Goal: Information Seeking & Learning: Check status

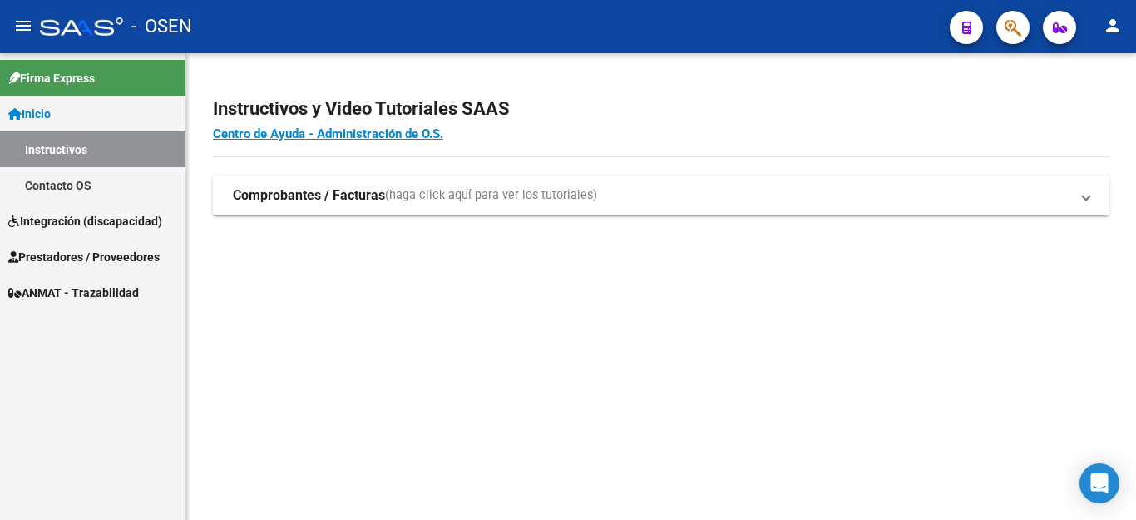
click at [301, 198] on strong "Comprobantes / Facturas" at bounding box center [309, 195] width 152 height 18
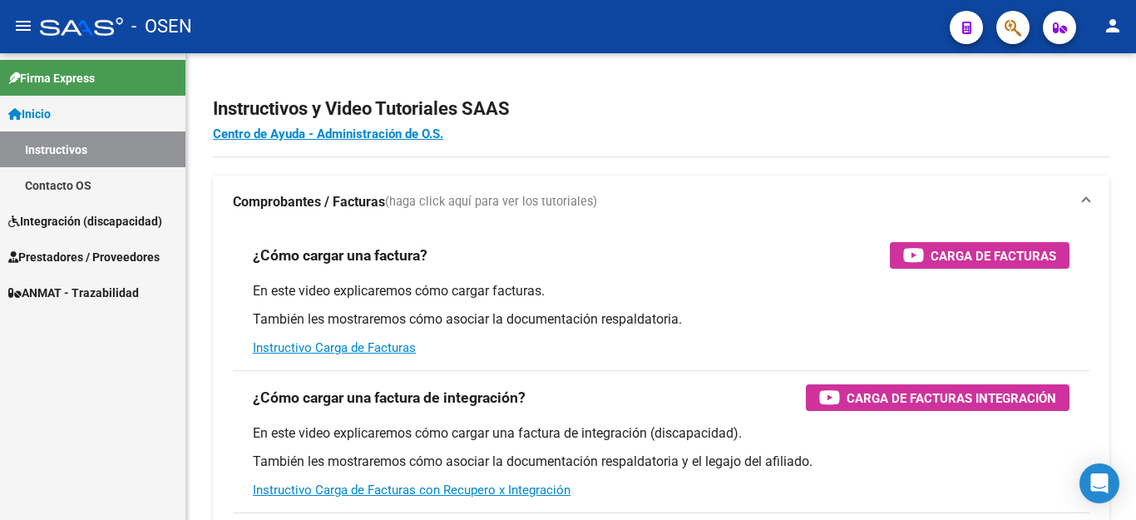
click at [58, 255] on span "Prestadores / Proveedores" at bounding box center [83, 257] width 151 height 18
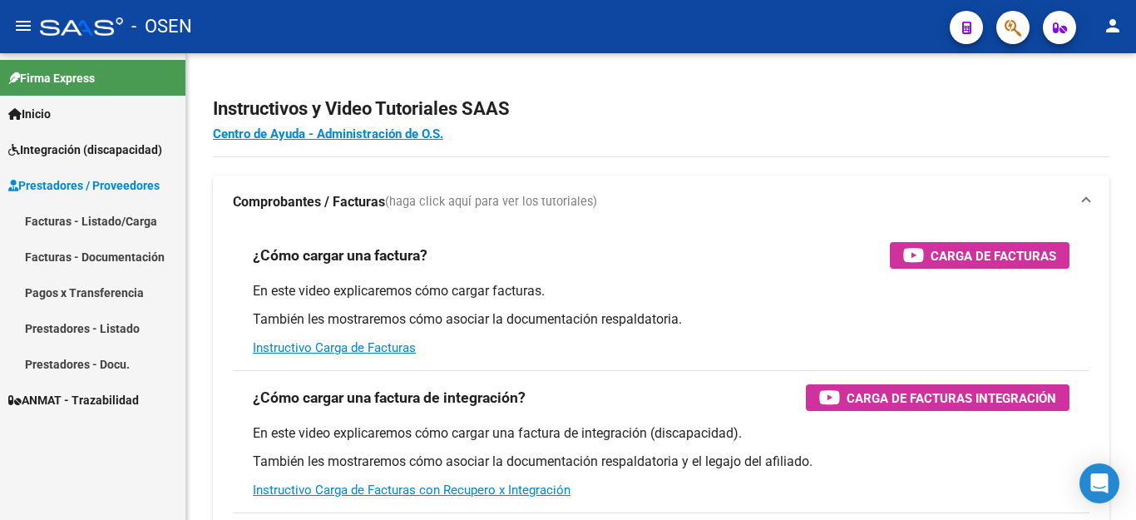
click at [62, 217] on link "Facturas - Listado/Carga" at bounding box center [92, 221] width 185 height 36
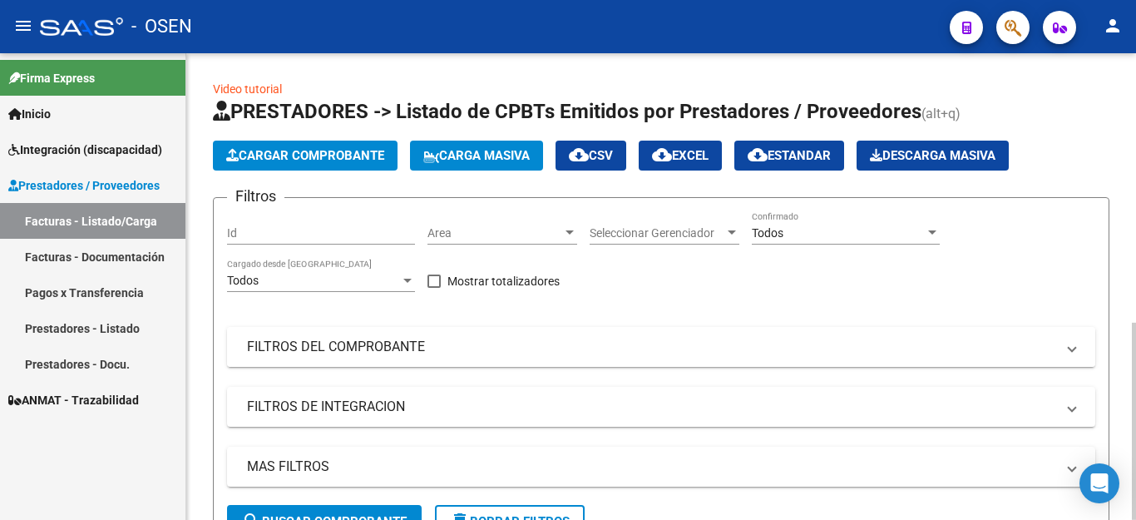
click at [374, 353] on mat-panel-title "FILTROS DEL COMPROBANTE" at bounding box center [651, 347] width 808 height 18
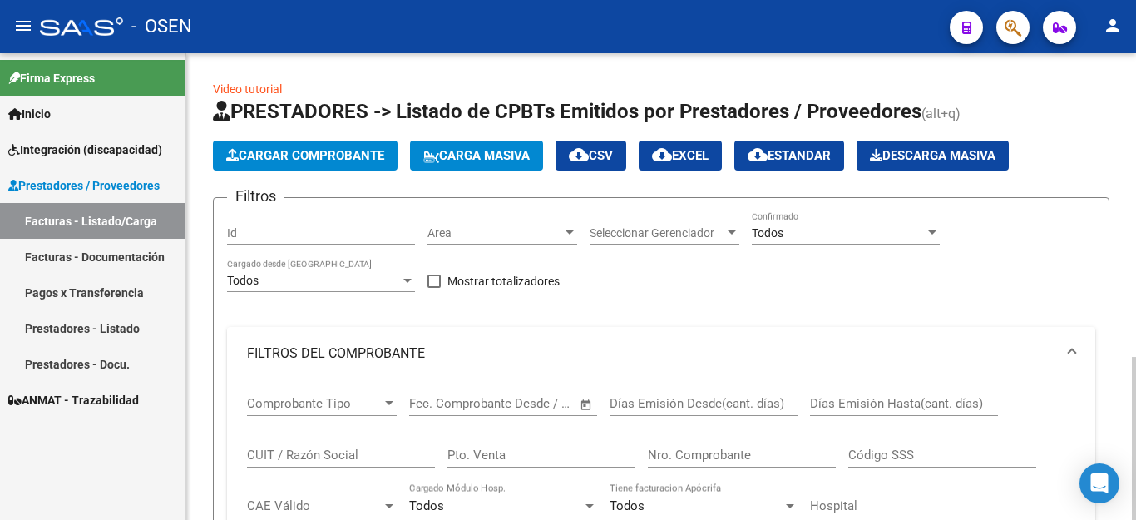
click at [307, 458] on input "CUIT / Razón Social" at bounding box center [341, 454] width 188 height 15
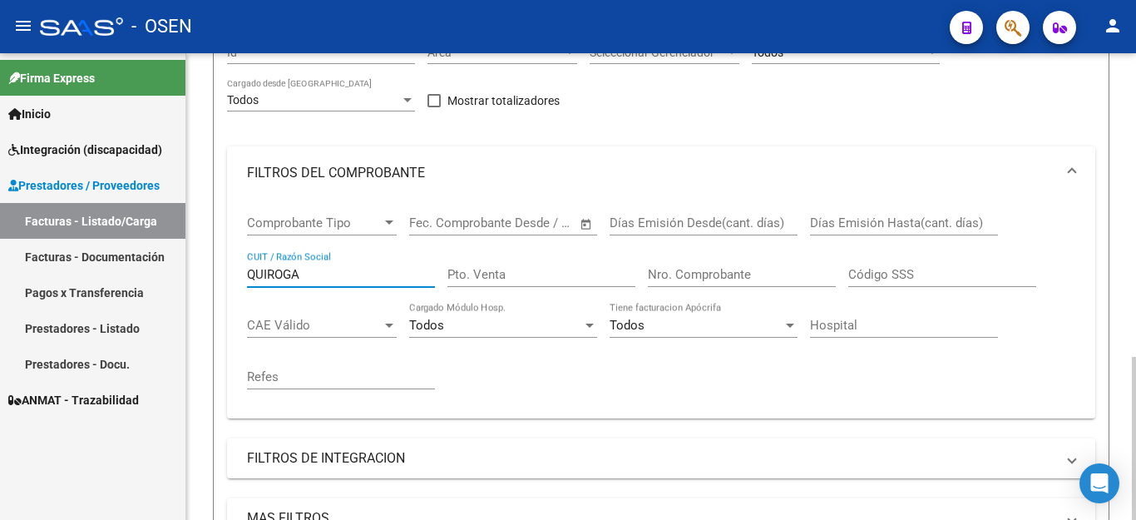
scroll to position [249, 0]
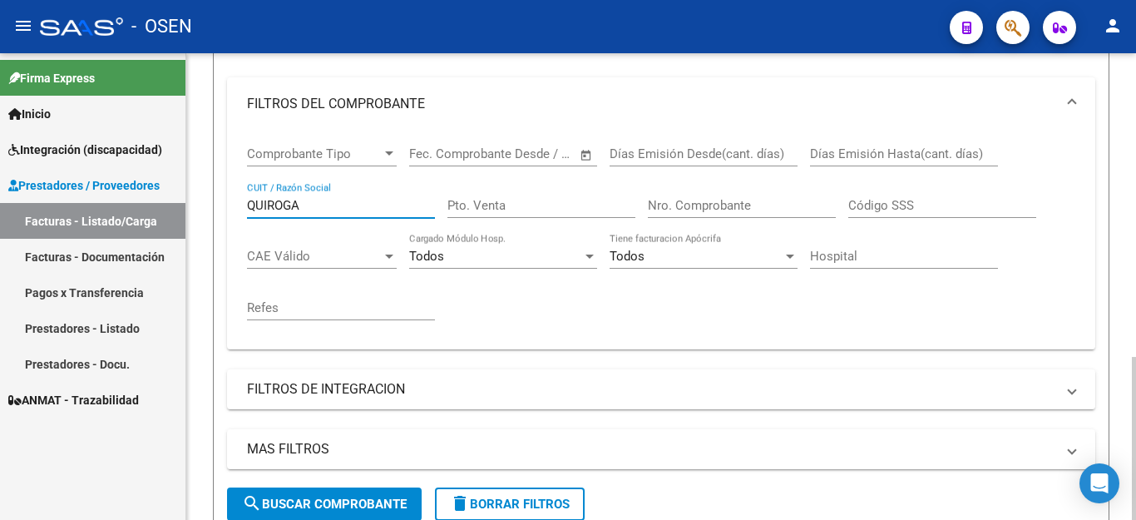
click at [315, 497] on span "search Buscar Comprobante" at bounding box center [324, 503] width 165 height 15
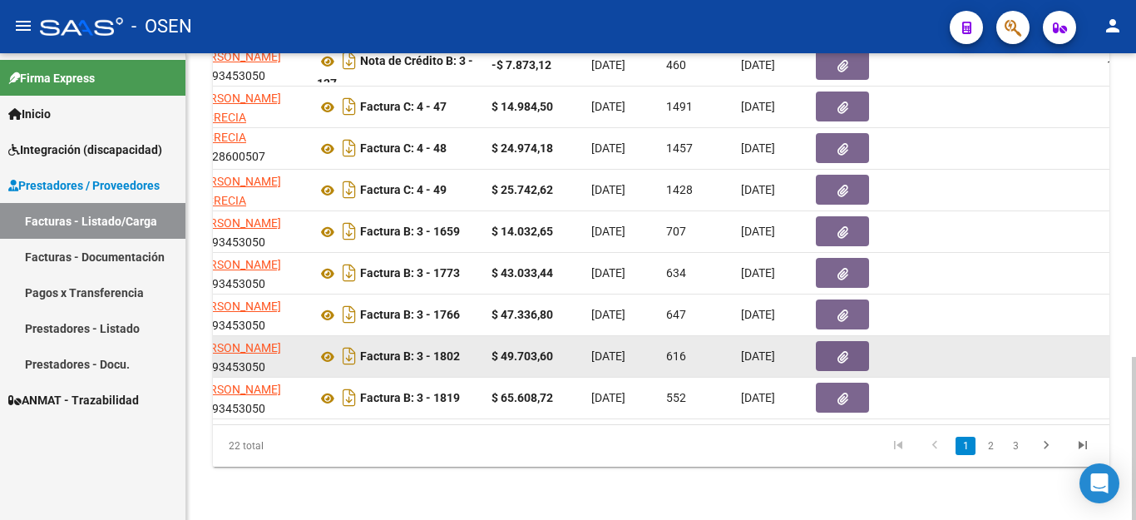
scroll to position [869, 0]
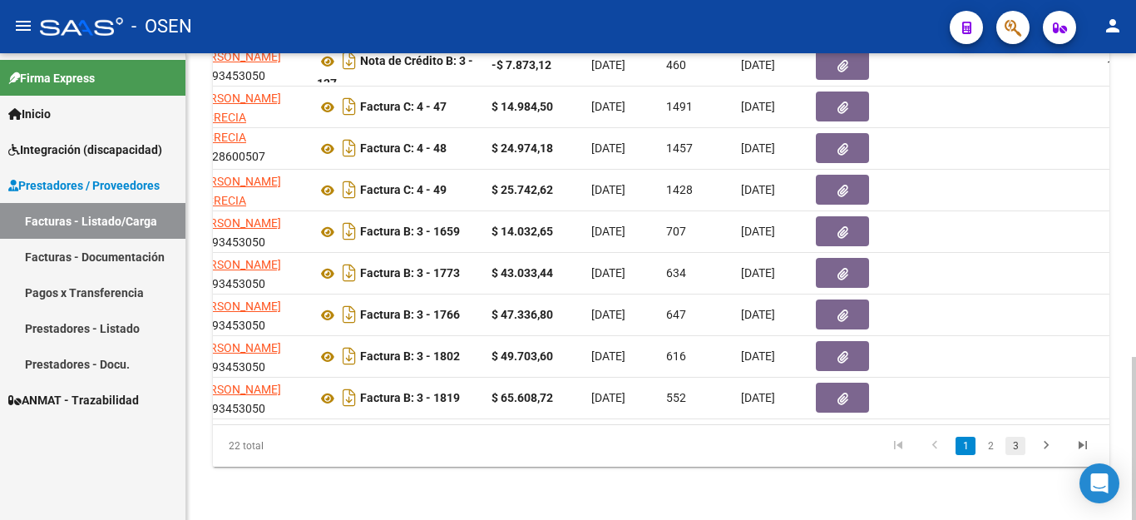
click at [1016, 447] on link "3" at bounding box center [1015, 446] width 20 height 18
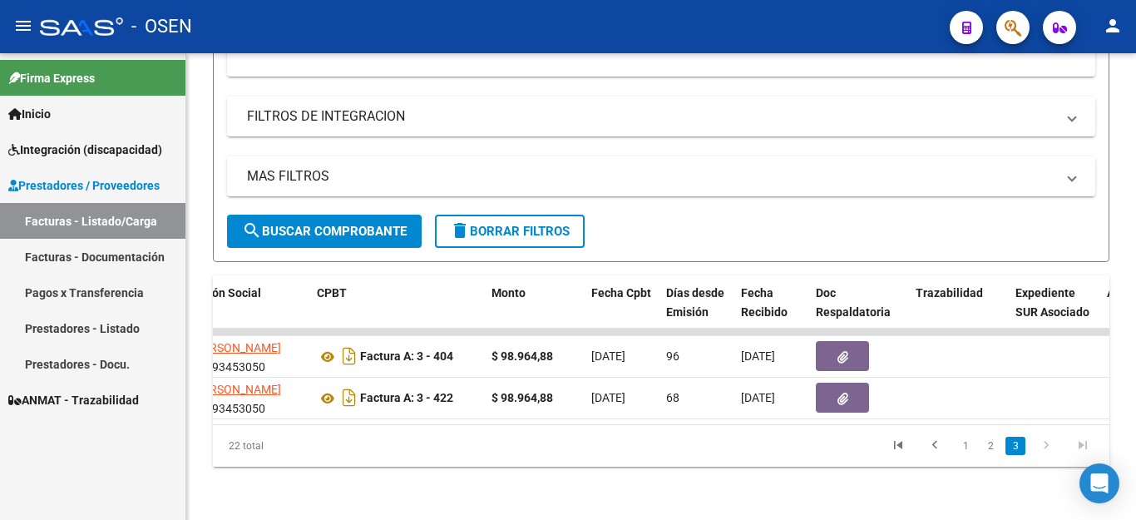
click at [1046, 442] on icon "go to next page" at bounding box center [1046, 447] width 22 height 20
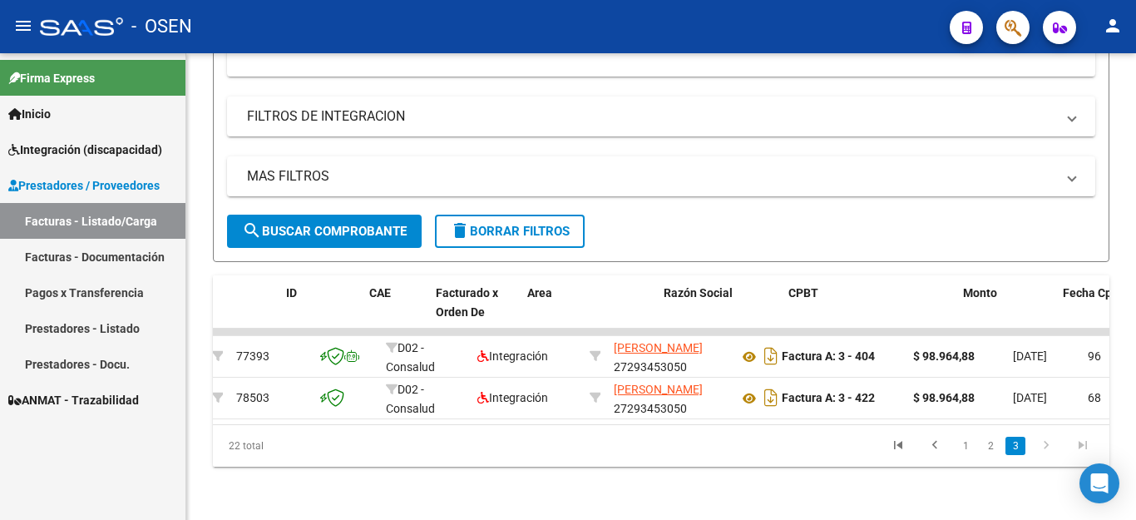
scroll to position [0, 0]
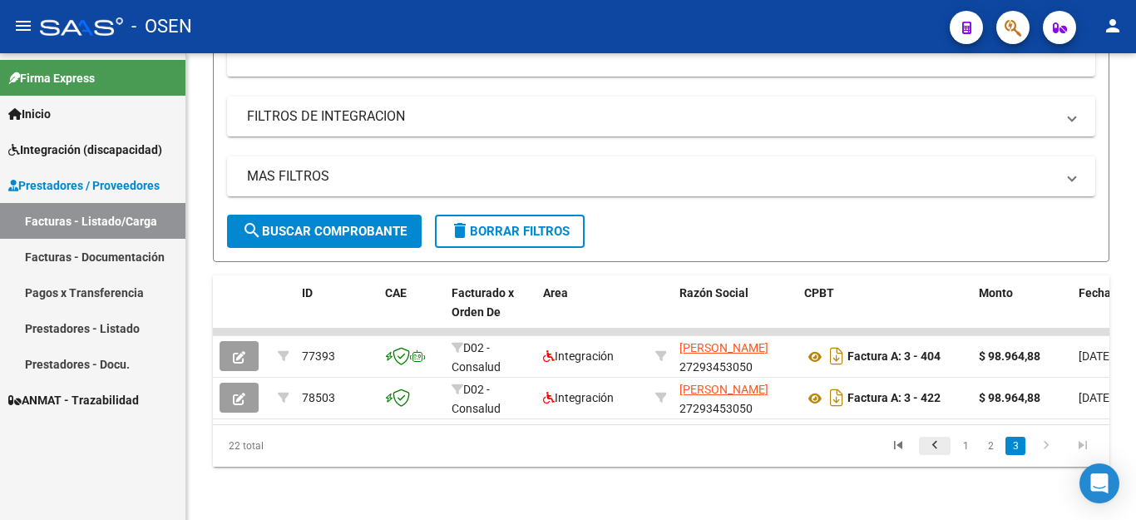
click at [935, 441] on icon "go to previous page" at bounding box center [935, 447] width 22 height 20
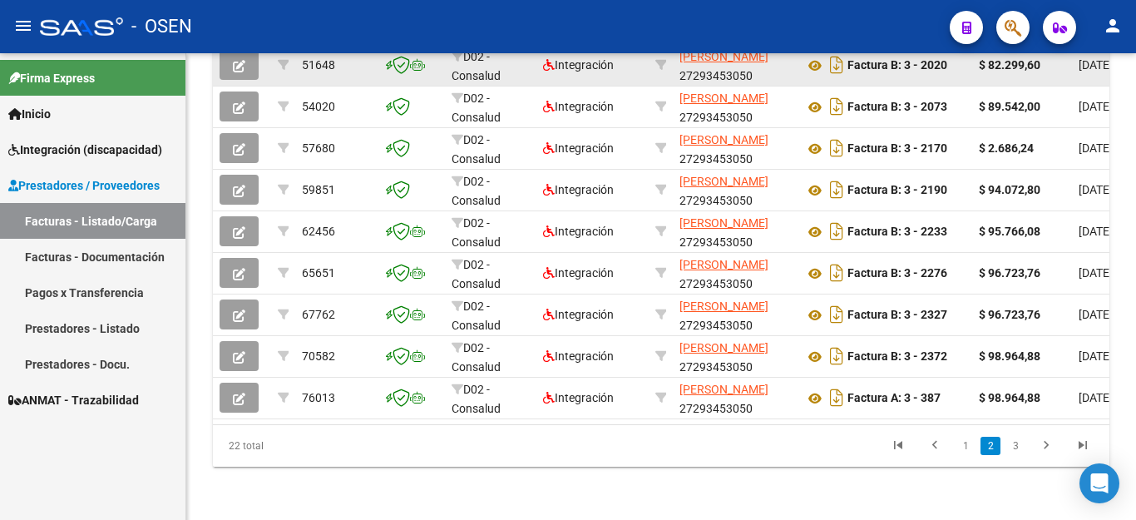
scroll to position [869, 0]
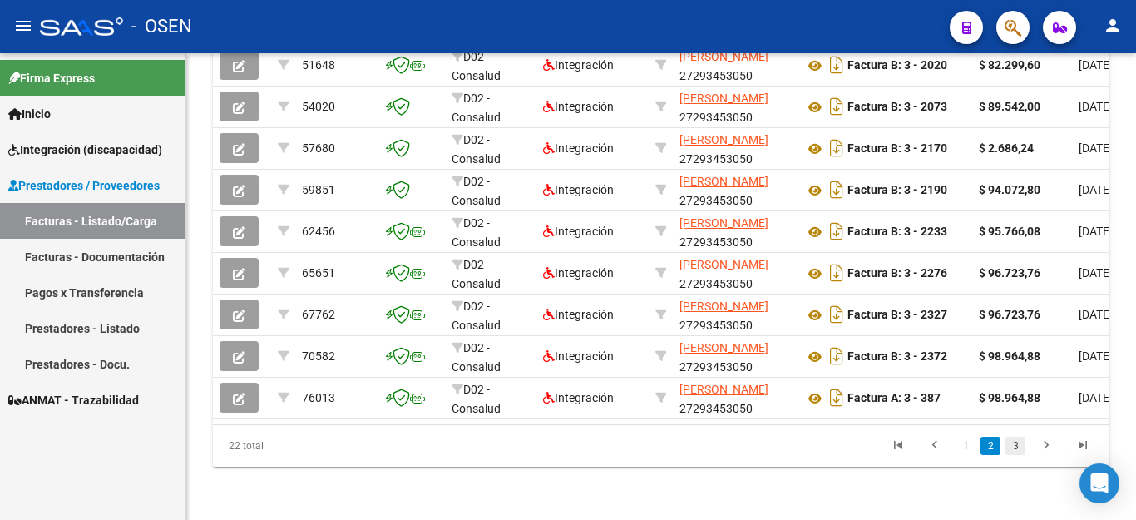
click at [1015, 445] on link "3" at bounding box center [1015, 446] width 20 height 18
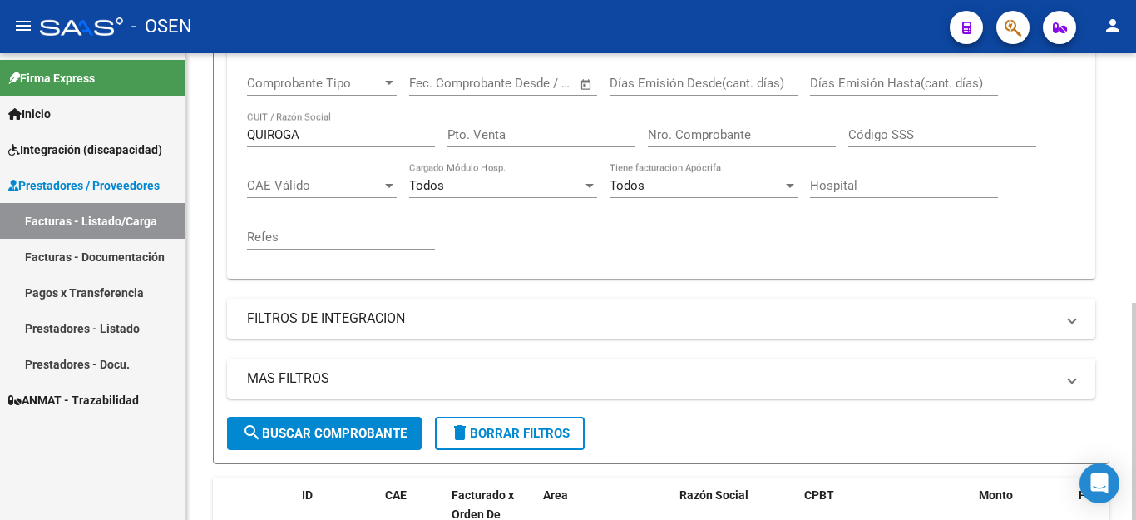
scroll to position [287, 0]
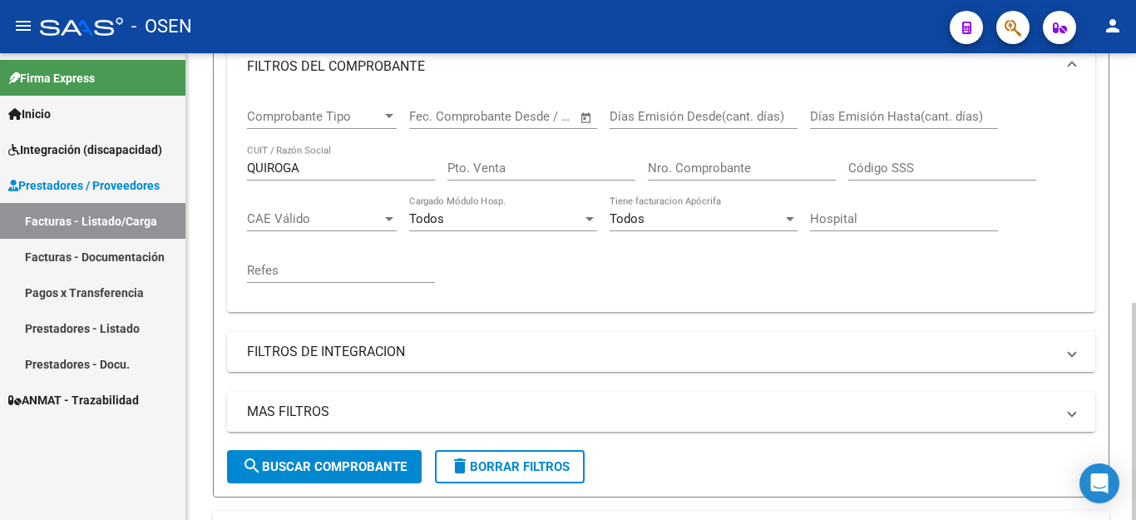
click at [336, 171] on input "QUIROGA" at bounding box center [341, 168] width 188 height 15
type input "Q"
type input "27293453050"
click at [282, 473] on span "search Buscar Comprobante" at bounding box center [324, 466] width 165 height 15
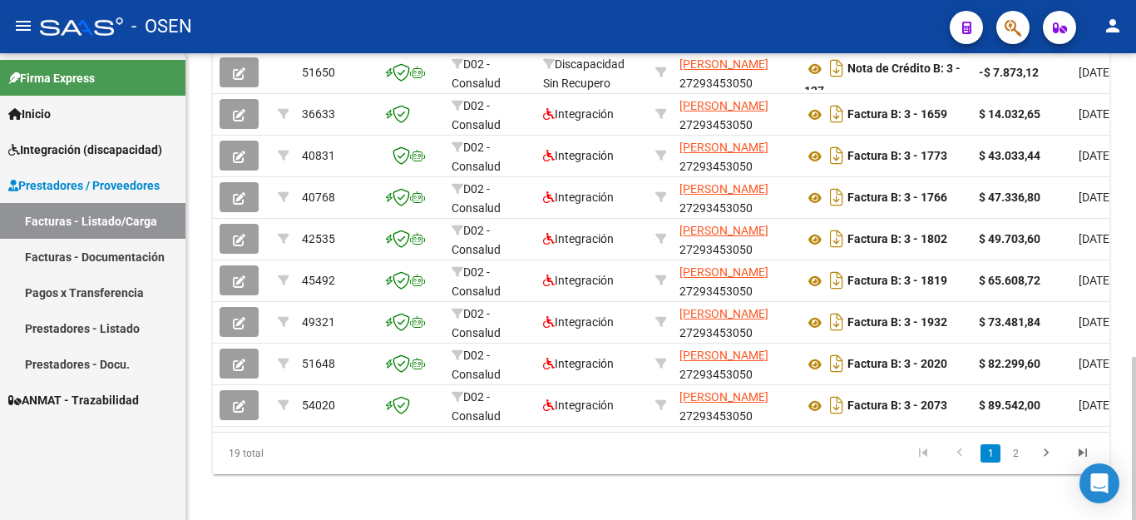
scroll to position [869, 0]
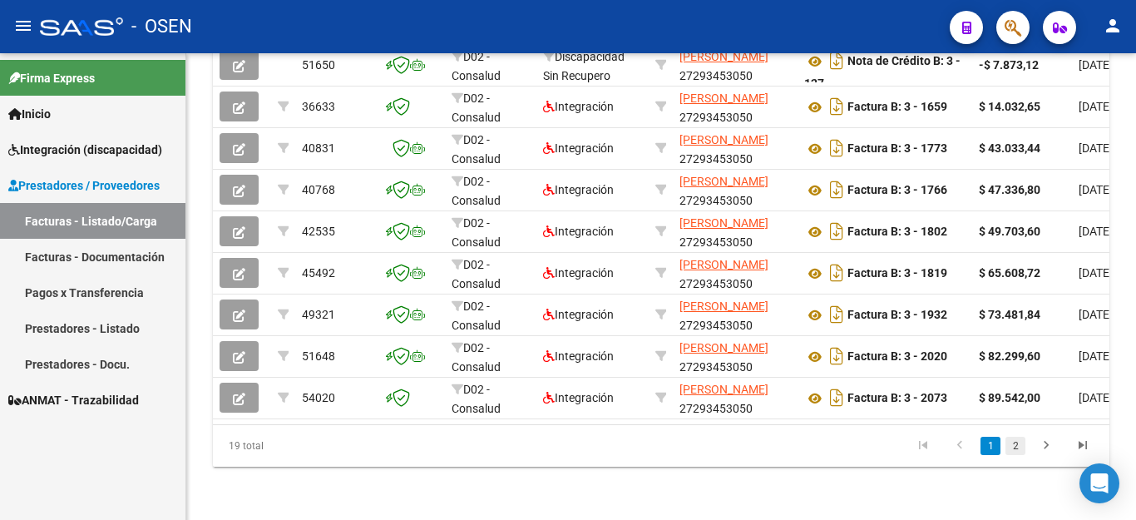
click at [1015, 446] on link "2" at bounding box center [1015, 446] width 20 height 18
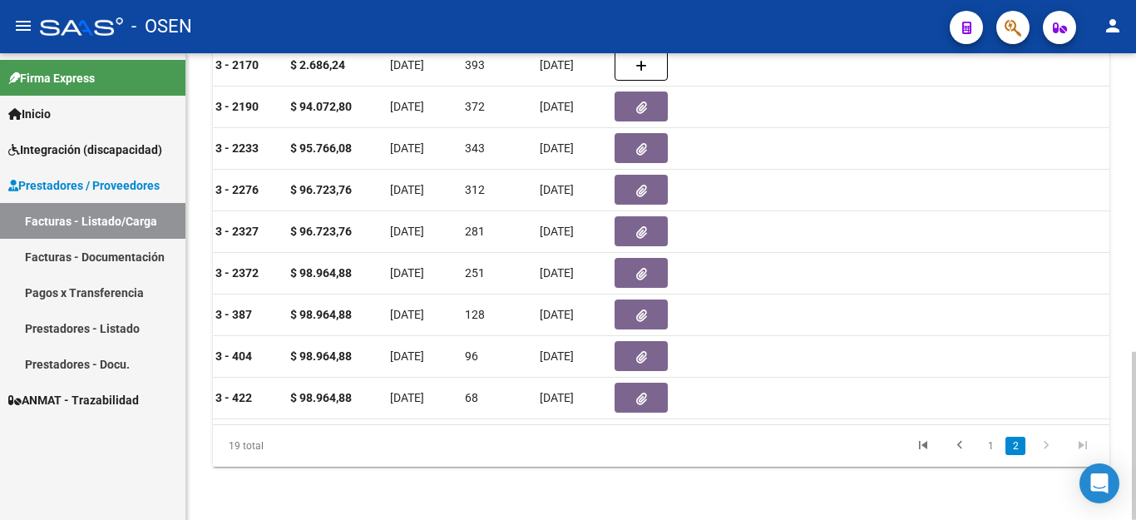
scroll to position [0, 491]
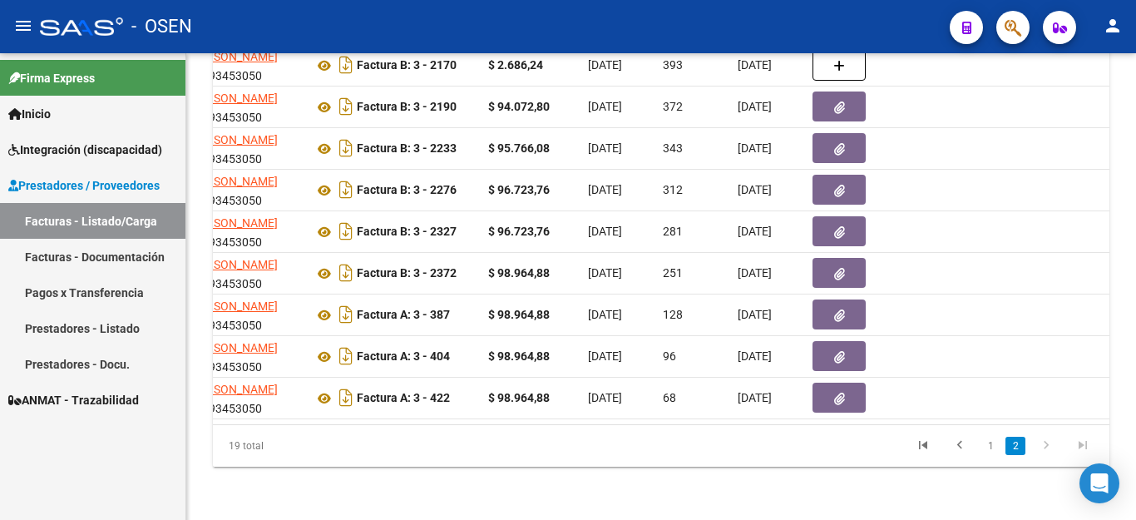
click at [1022, 446] on link "2" at bounding box center [1015, 446] width 20 height 18
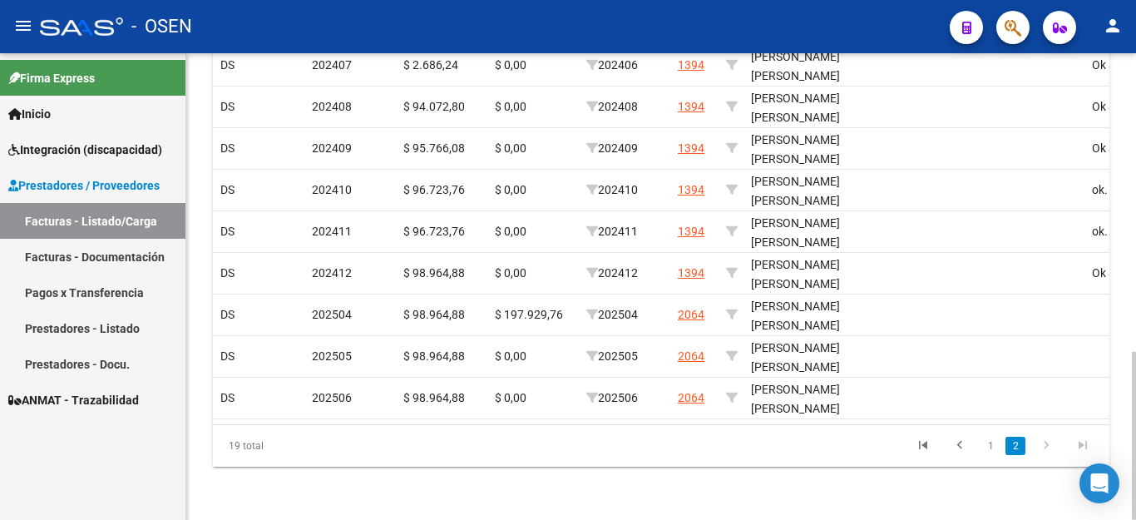
scroll to position [0, 1993]
